Goal: Browse casually: Explore the website without a specific task or goal

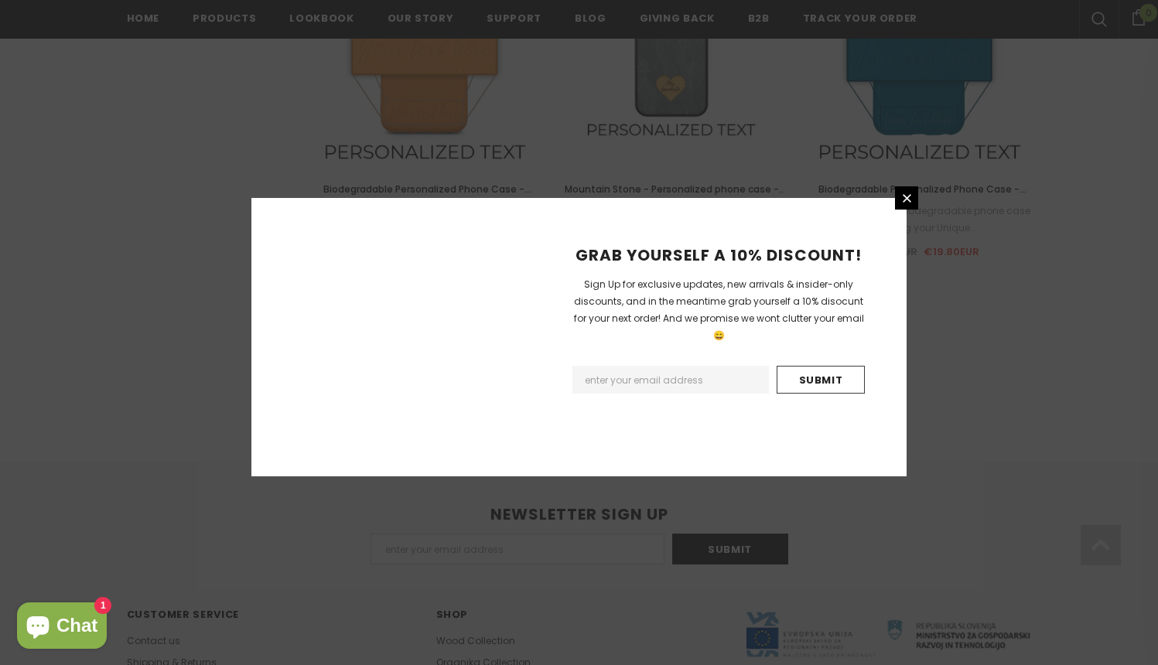
scroll to position [1780, 0]
